Goal: Task Accomplishment & Management: Complete application form

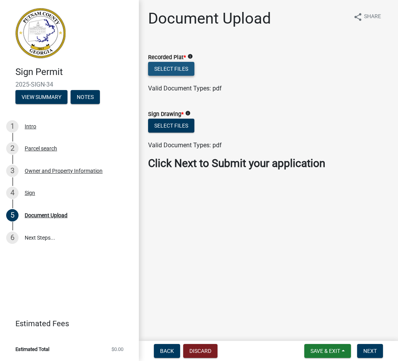
click at [174, 67] on button "Select files" at bounding box center [171, 69] width 46 height 14
click at [180, 125] on button "Select files" at bounding box center [171, 126] width 46 height 14
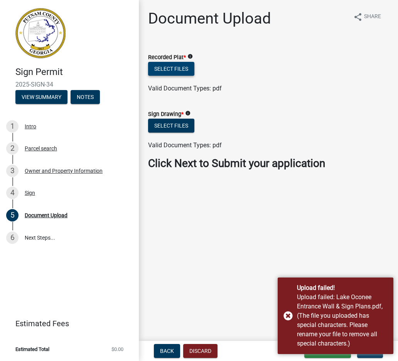
click at [180, 66] on button "Select files" at bounding box center [171, 69] width 46 height 14
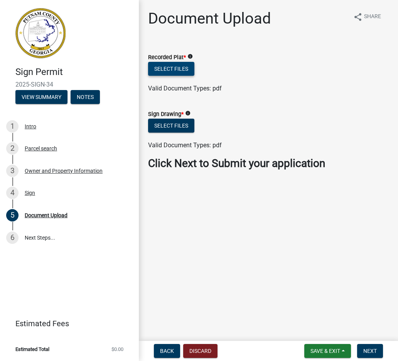
click at [171, 68] on button "Select files" at bounding box center [171, 69] width 46 height 14
click at [177, 67] on button "Select files" at bounding box center [171, 69] width 46 height 14
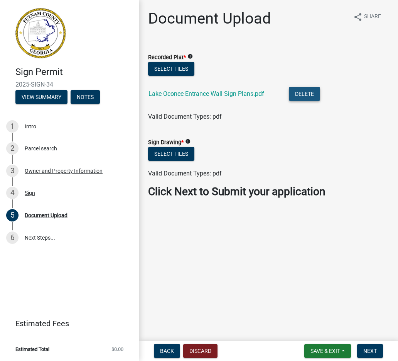
click at [301, 93] on button "Delete" at bounding box center [304, 94] width 31 height 14
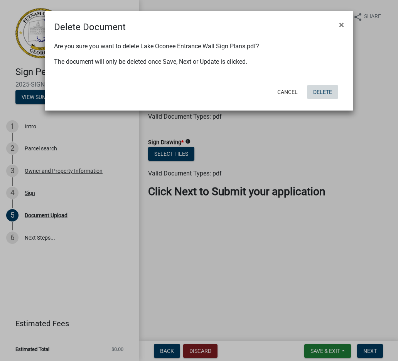
click at [322, 90] on button "Delete" at bounding box center [322, 92] width 31 height 14
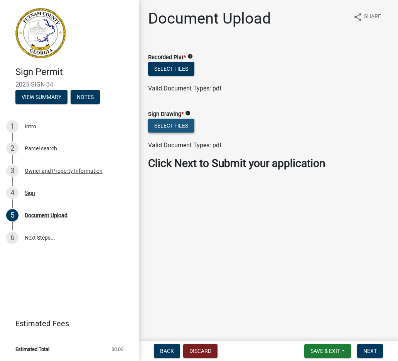
click at [180, 125] on button "Select files" at bounding box center [171, 126] width 46 height 14
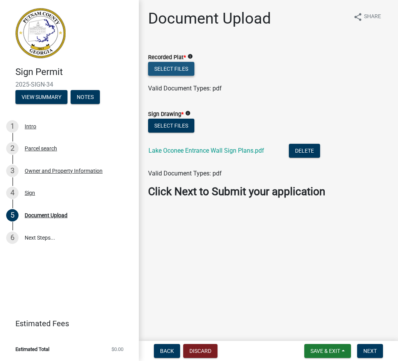
click at [183, 68] on button "Select files" at bounding box center [171, 69] width 46 height 14
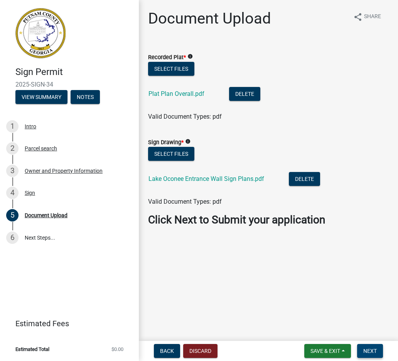
click at [376, 347] on span "Next" at bounding box center [371, 350] width 14 height 6
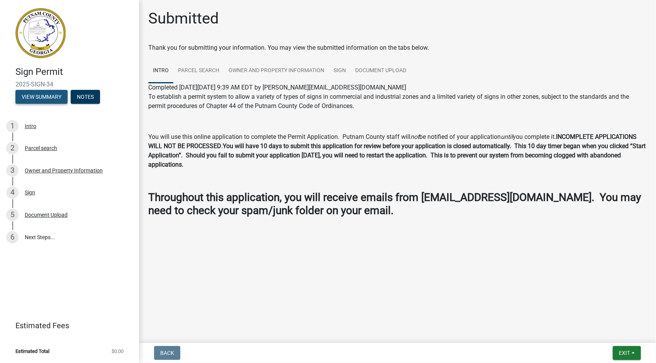
click at [45, 95] on button "View Summary" at bounding box center [41, 97] width 52 height 14
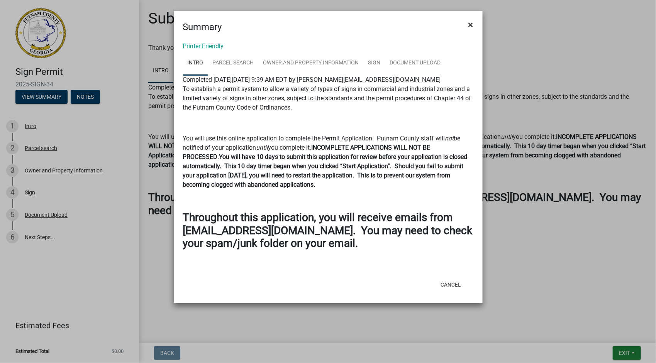
click at [470, 22] on span "×" at bounding box center [470, 24] width 5 height 11
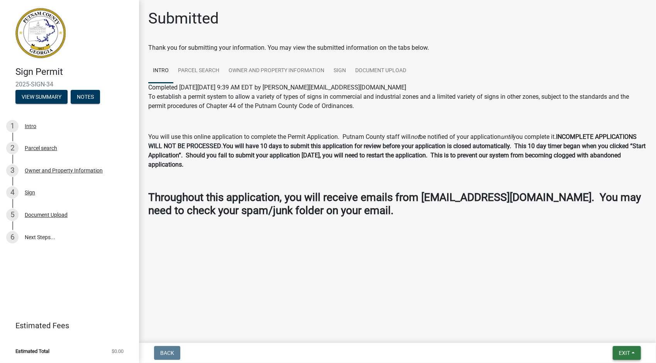
click at [629, 351] on span "Exit" at bounding box center [624, 353] width 11 height 6
click at [612, 332] on button "Save & Exit" at bounding box center [611, 333] width 62 height 19
